Goal: Transaction & Acquisition: Obtain resource

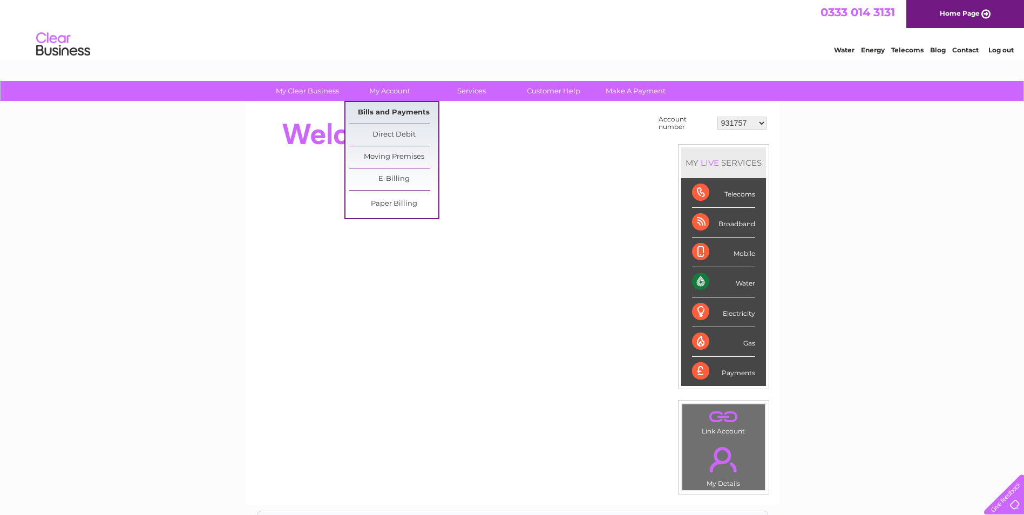
click at [407, 103] on link "Bills and Payments" at bounding box center [393, 113] width 89 height 22
click at [404, 110] on link "Bills and Payments" at bounding box center [393, 113] width 89 height 22
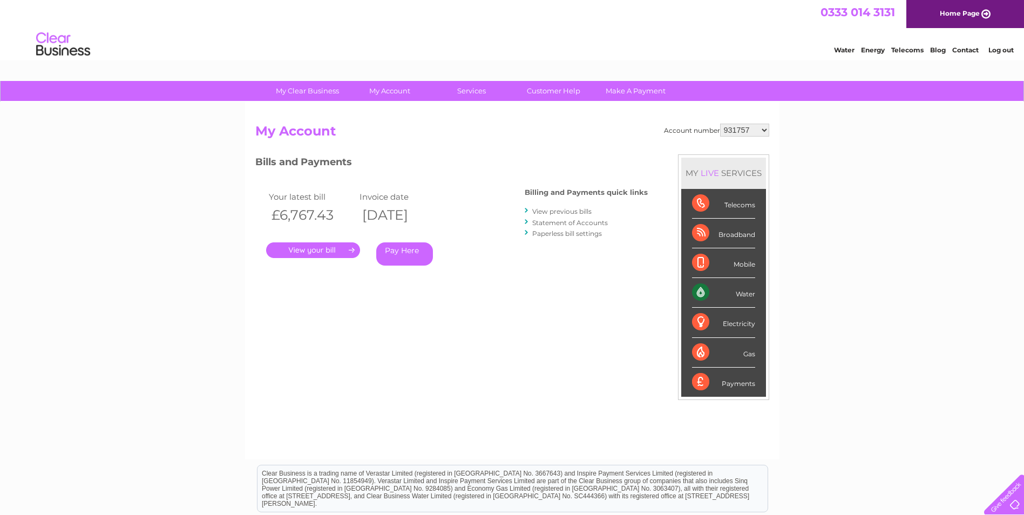
click at [746, 131] on select "931757 1139086 1142109 1143758 1151714 1153192 30291599 30291600 30303584 30305…" at bounding box center [744, 130] width 49 height 13
select select "1153192"
click at [720, 124] on select "931757 1139086 1142109 1143758 1151714 1153192 30291599 30291600 30303584 30305…" at bounding box center [744, 130] width 49 height 13
click at [338, 250] on link "." at bounding box center [313, 250] width 94 height 16
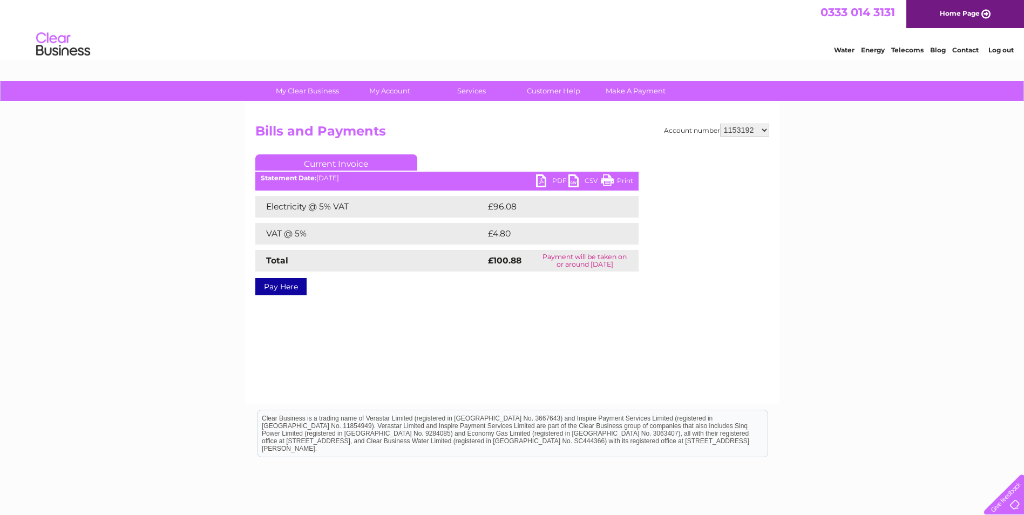
click at [540, 183] on link "PDF" at bounding box center [552, 182] width 32 height 16
